Goal: Task Accomplishment & Management: Manage account settings

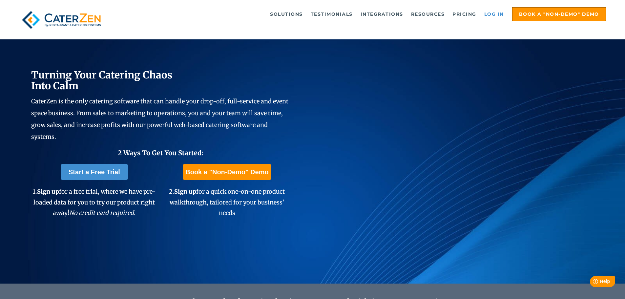
click at [497, 14] on link "Log in" at bounding box center [494, 14] width 26 height 13
click at [493, 18] on link "Log in" at bounding box center [494, 14] width 26 height 13
click at [495, 13] on link "Log in" at bounding box center [494, 14] width 26 height 13
